Goal: Information Seeking & Learning: Learn about a topic

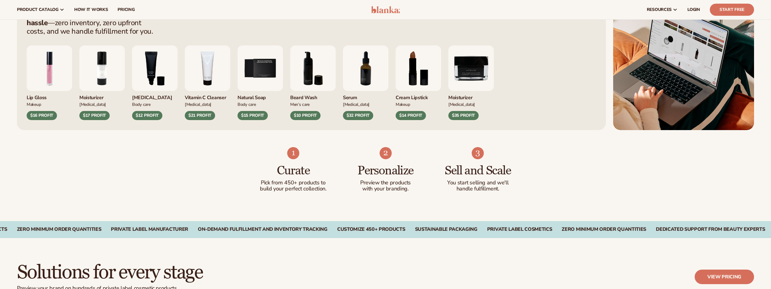
scroll to position [424, 0]
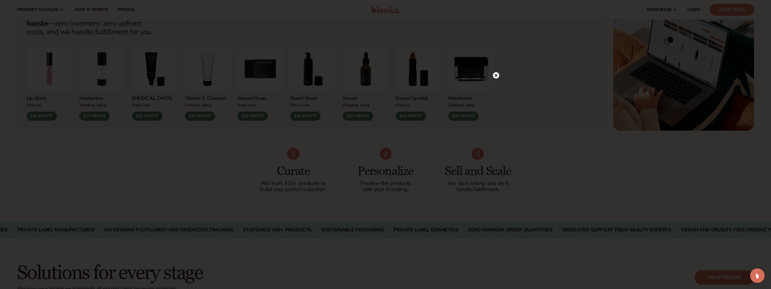
click at [494, 77] on circle at bounding box center [496, 75] width 6 height 6
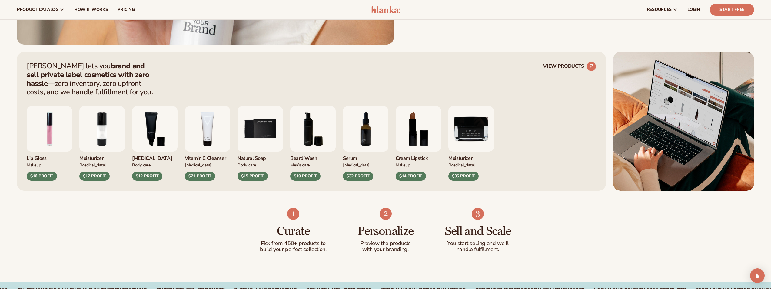
scroll to position [364, 0]
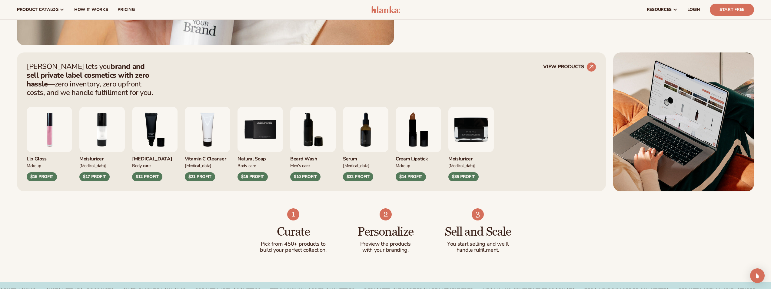
click at [94, 146] on img "2 / 9" at bounding box center [101, 129] width 45 height 45
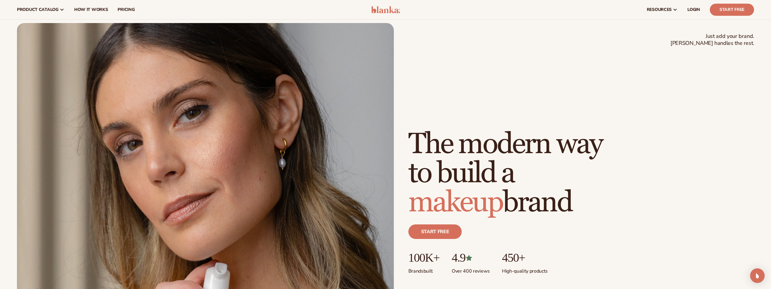
scroll to position [0, 0]
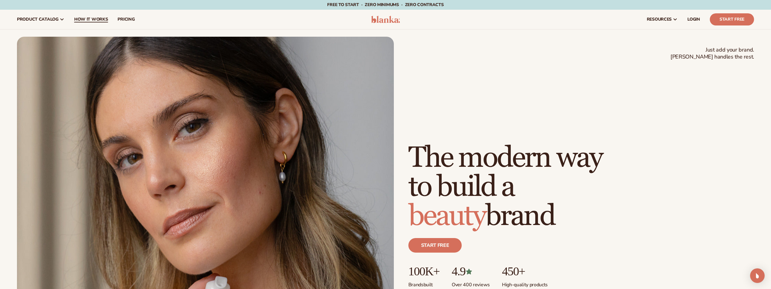
click at [93, 21] on span "How It Works" at bounding box center [91, 19] width 34 height 5
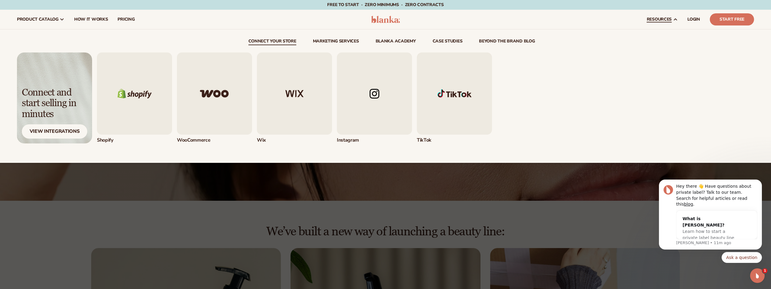
click at [369, 99] on img "4 / 5" at bounding box center [374, 93] width 75 height 82
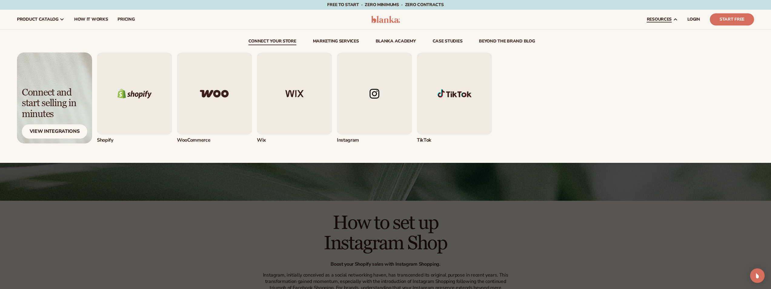
click at [122, 104] on img "1 / 5" at bounding box center [134, 93] width 75 height 82
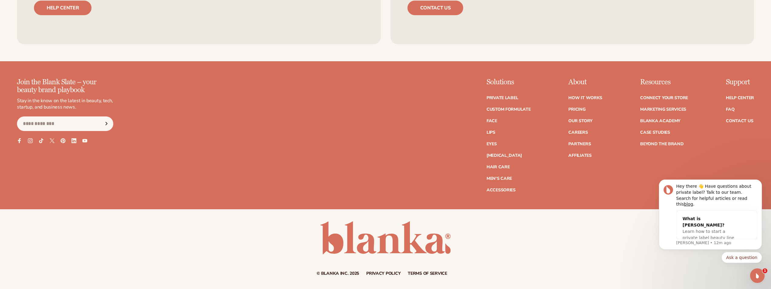
scroll to position [1491, 0]
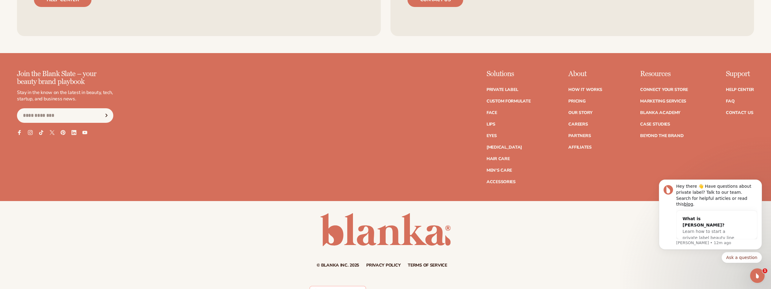
click at [581, 89] on ul "How It Works Pricing Our Story Careers Partners Affiliates" at bounding box center [585, 116] width 34 height 68
click at [582, 99] on link "Pricing" at bounding box center [576, 101] width 17 height 4
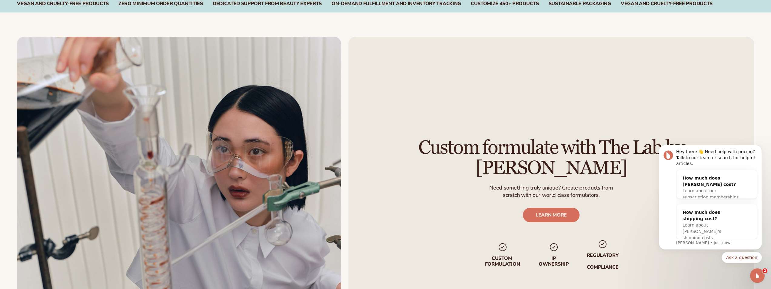
scroll to position [879, 0]
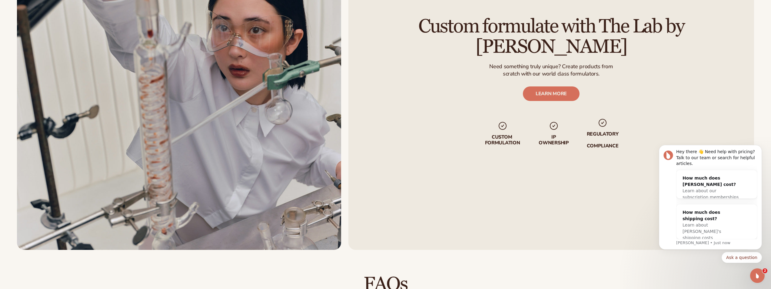
click at [99, 0] on img at bounding box center [179, 82] width 324 height 334
